Goal: Book appointment/travel/reservation

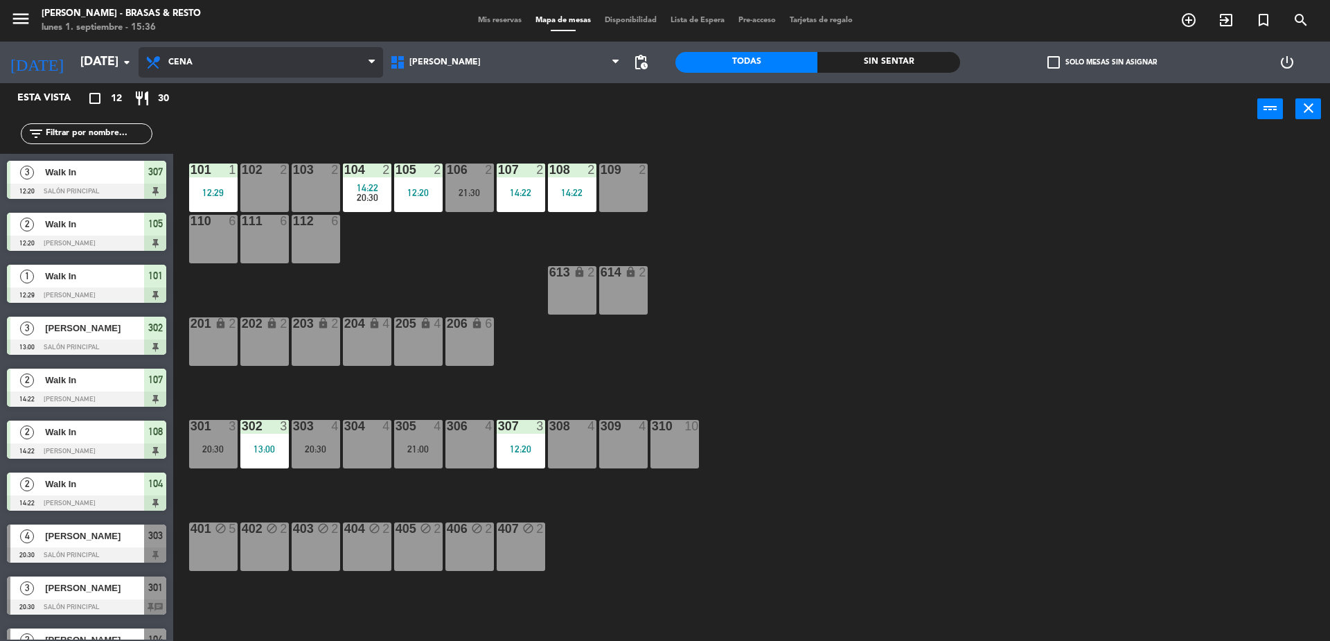
click at [223, 60] on span "Cena" at bounding box center [261, 62] width 245 height 30
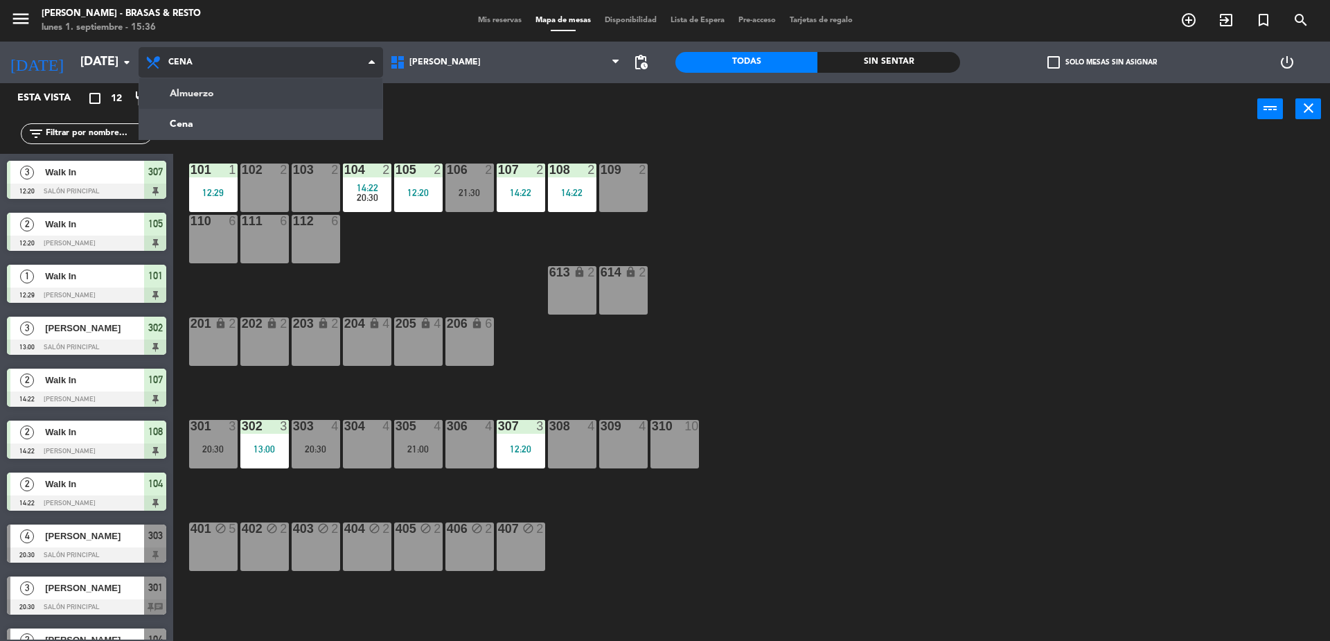
click at [215, 100] on ng-component "menu [PERSON_NAME] - Brasas & Resto [DATE] 1. septiembre - 15:36 Mis reservas M…" at bounding box center [665, 322] width 1330 height 644
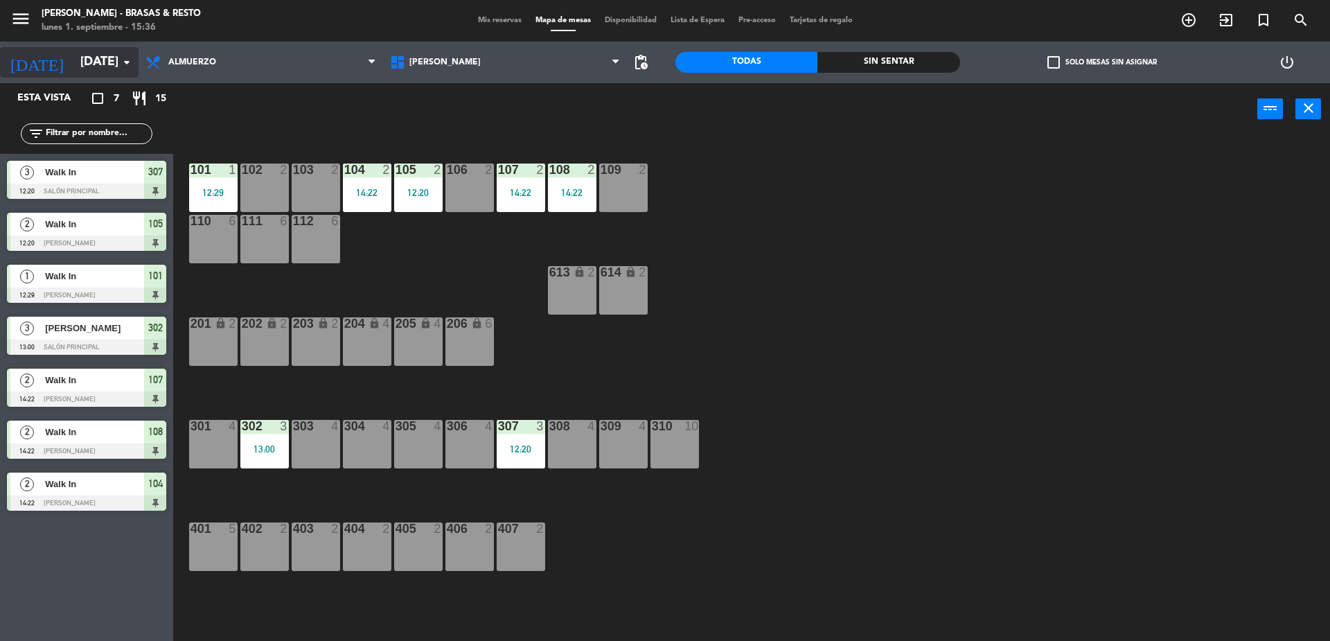
click at [125, 62] on icon "arrow_drop_down" at bounding box center [126, 62] width 17 height 17
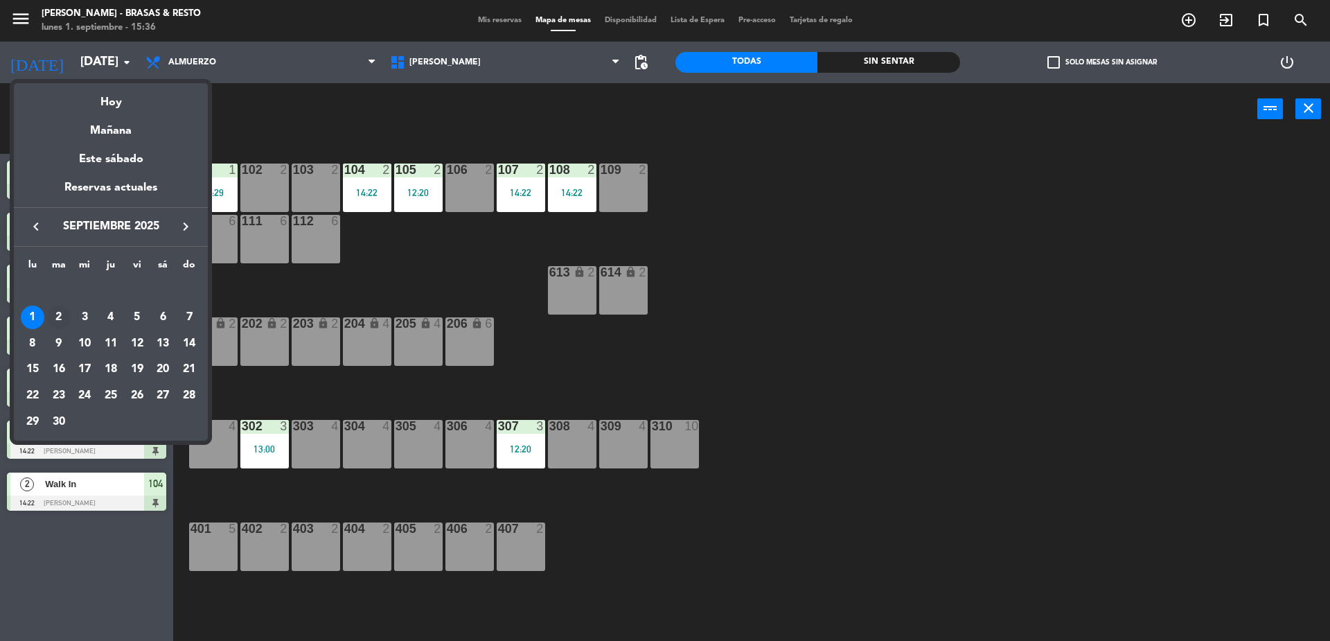
click at [55, 315] on div "2" at bounding box center [59, 318] width 24 height 24
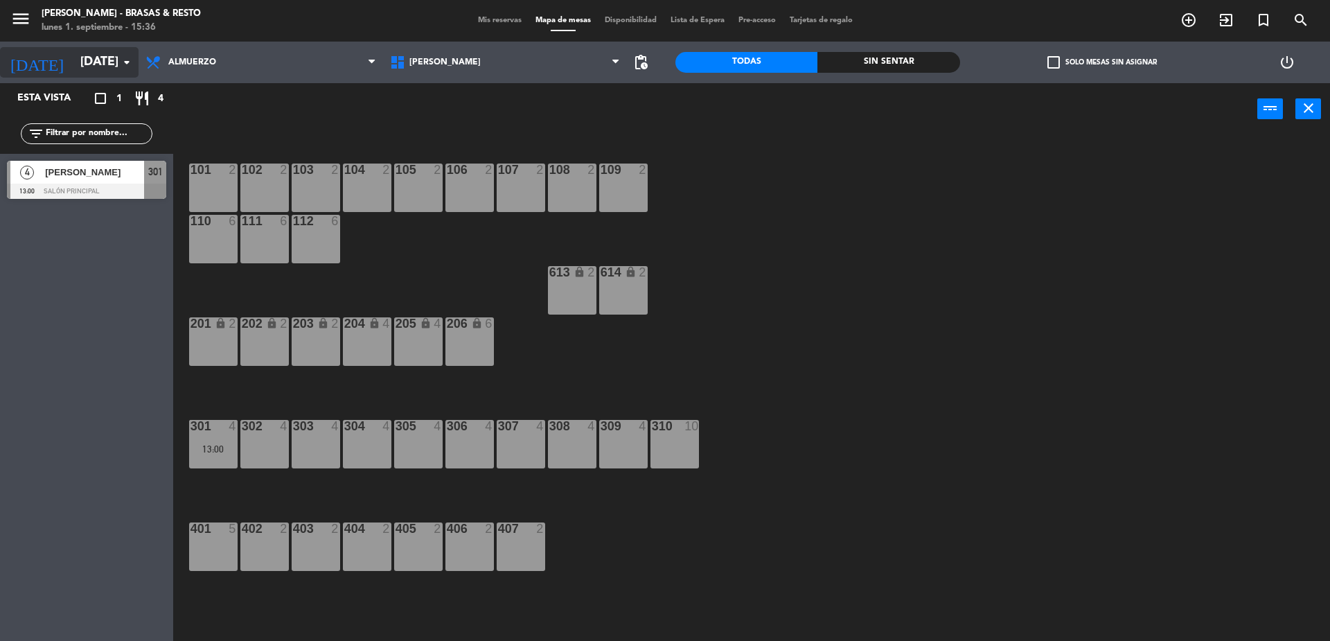
click at [130, 54] on icon "arrow_drop_down" at bounding box center [126, 62] width 17 height 17
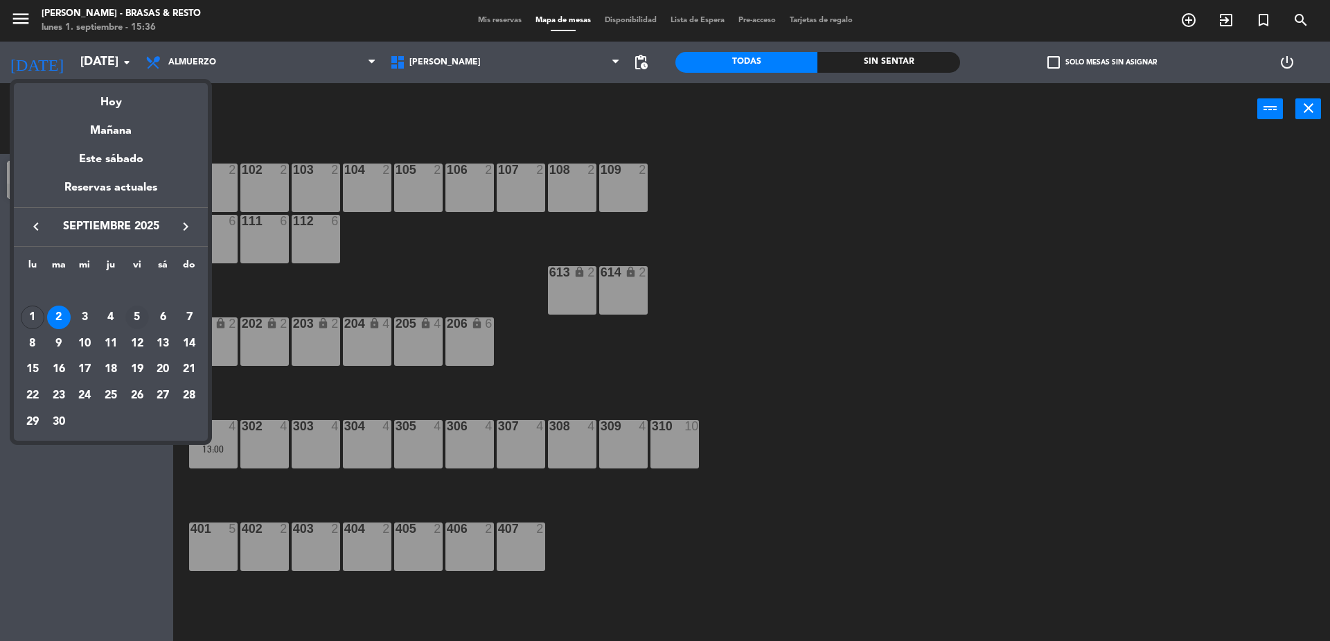
click at [136, 311] on div "5" at bounding box center [137, 318] width 24 height 24
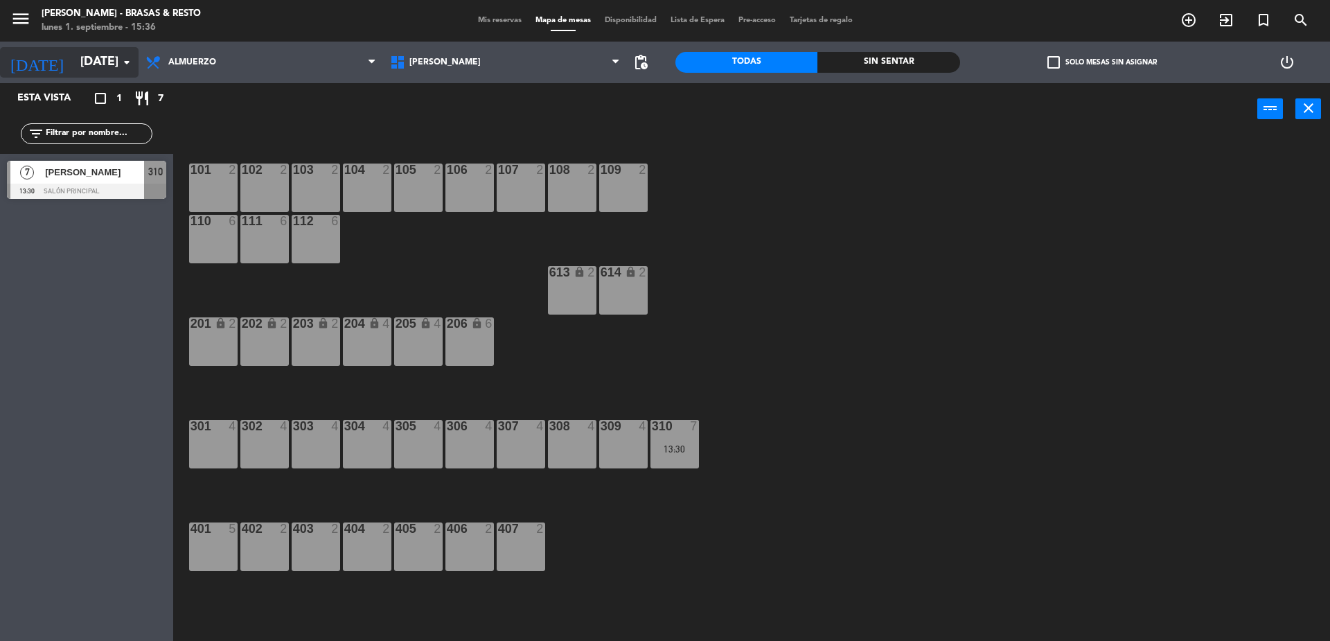
click at [125, 64] on icon "arrow_drop_down" at bounding box center [126, 62] width 17 height 17
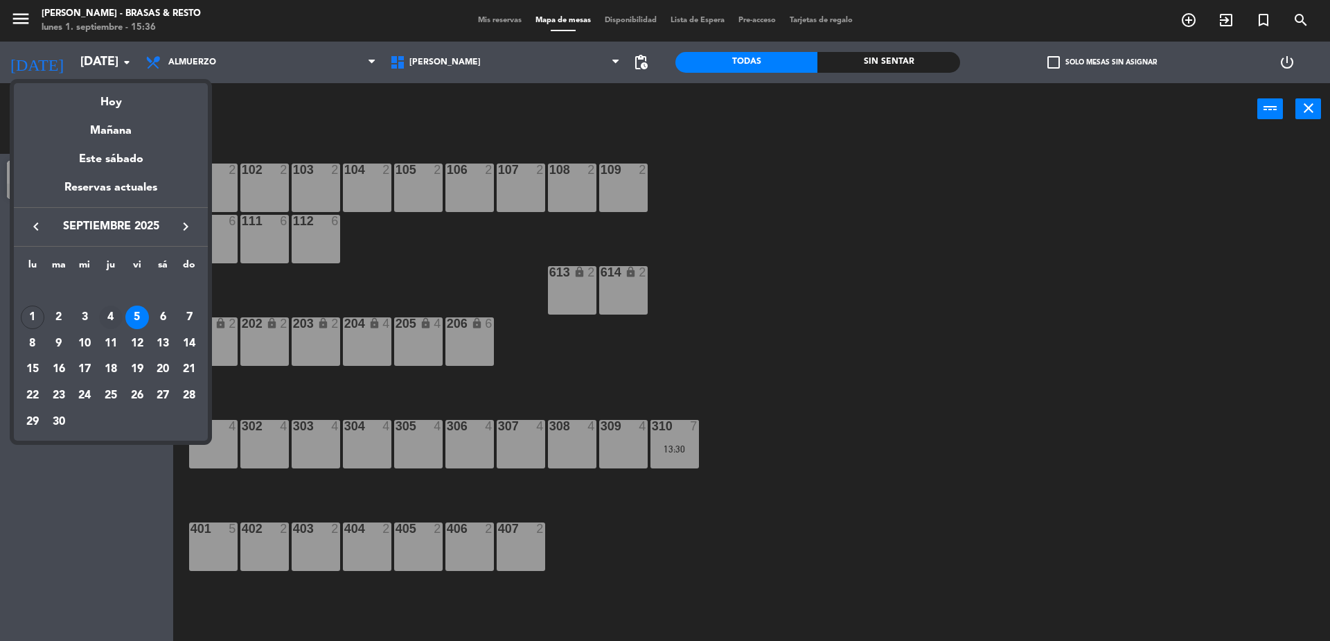
click at [115, 313] on div "4" at bounding box center [111, 318] width 24 height 24
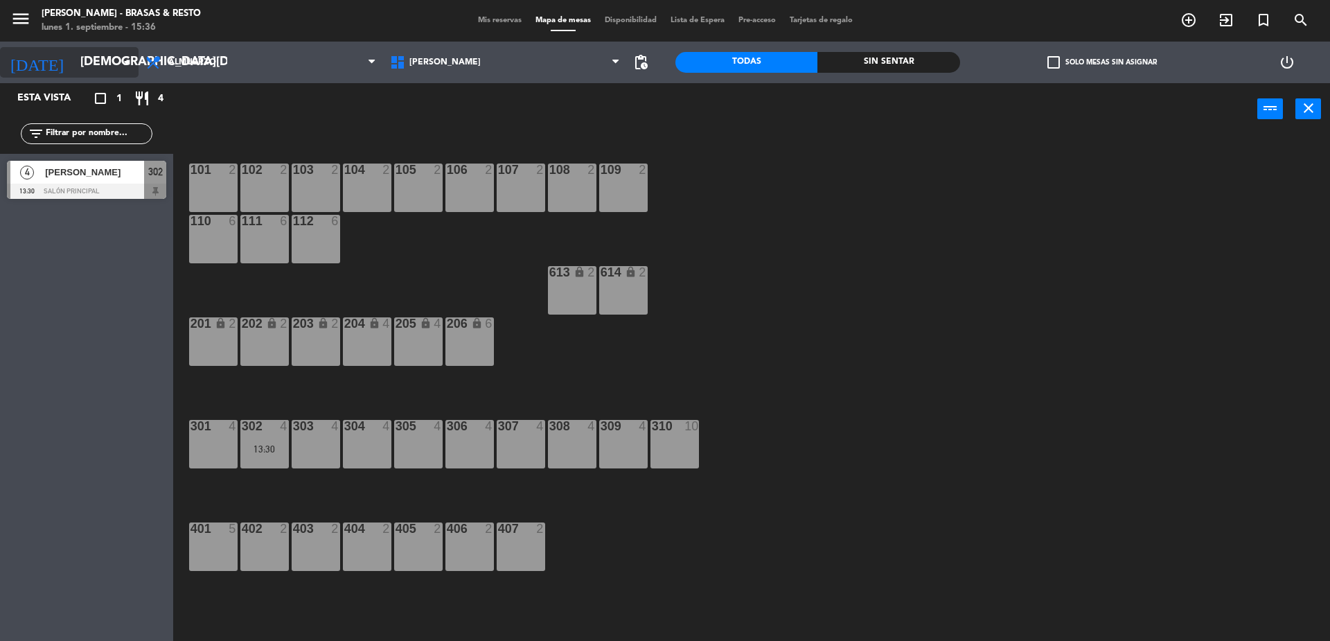
click at [121, 63] on icon "arrow_drop_down" at bounding box center [126, 62] width 17 height 17
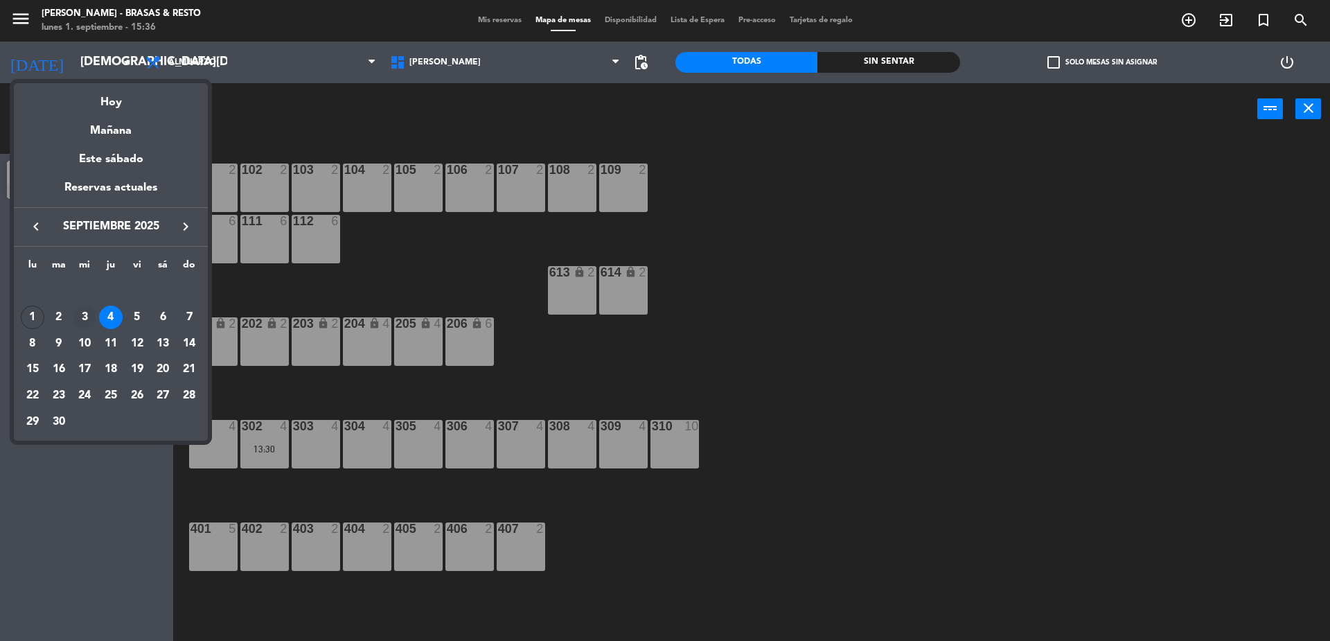
click at [85, 315] on div "3" at bounding box center [85, 318] width 24 height 24
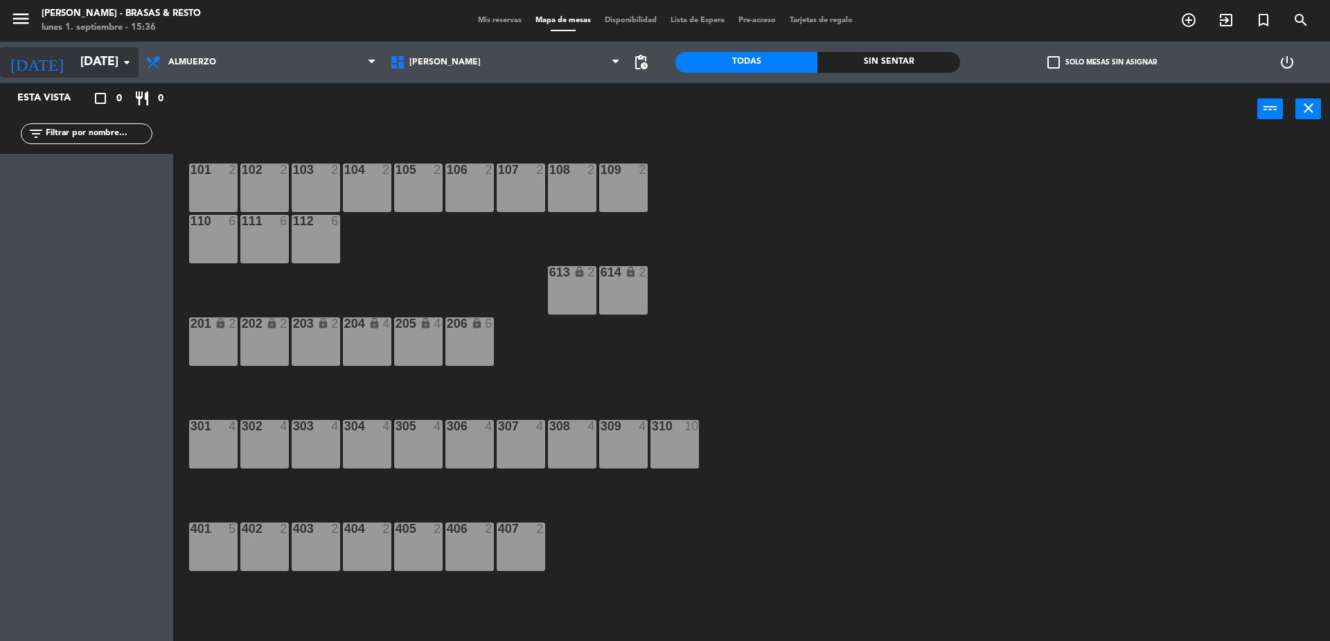
click at [125, 61] on icon "arrow_drop_down" at bounding box center [126, 62] width 17 height 17
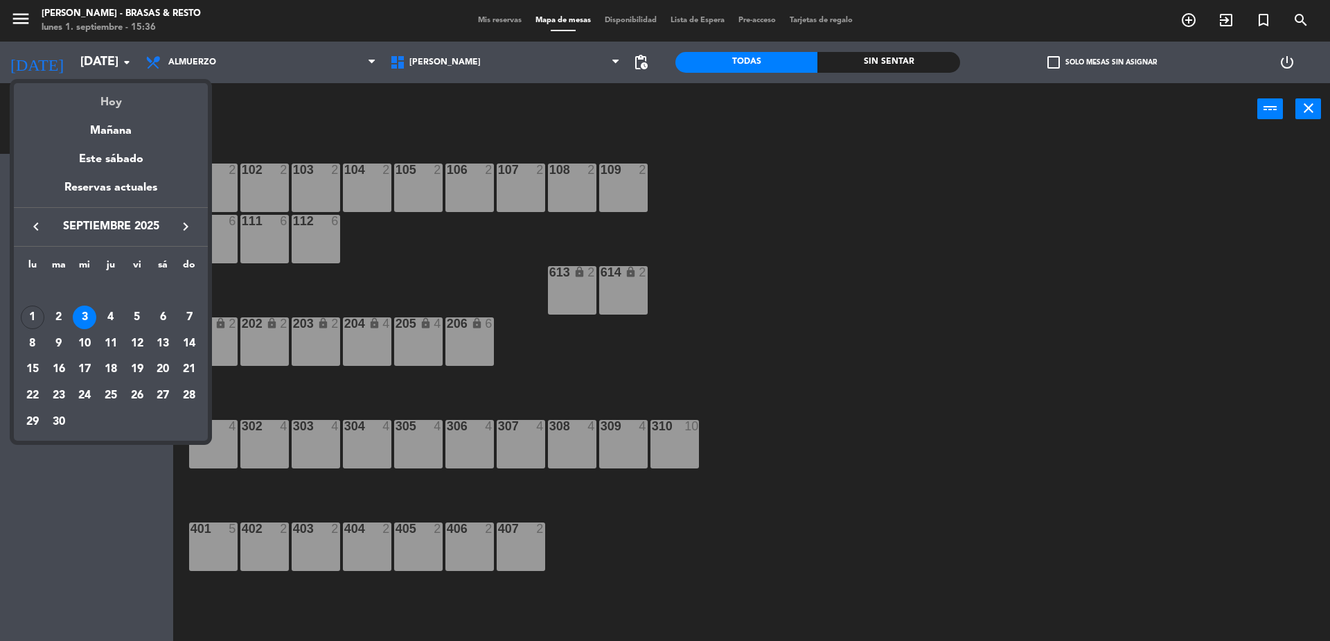
click at [104, 96] on div "Hoy" at bounding box center [111, 97] width 194 height 28
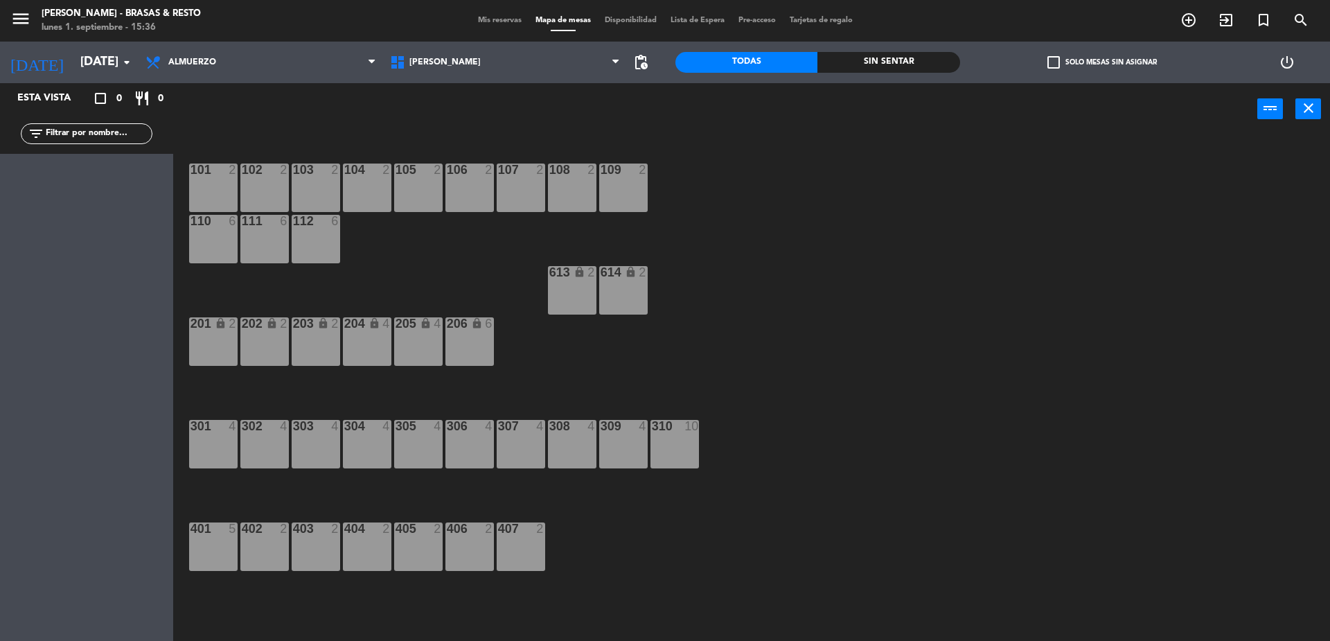
type input "[DATE]"
